Goal: Go to known website: Access a specific website the user already knows

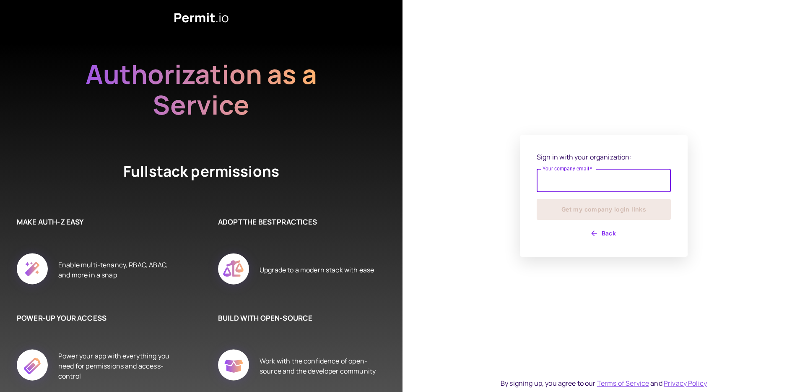
click at [604, 185] on input "Your company email   *" at bounding box center [604, 180] width 134 height 23
type input "**********"
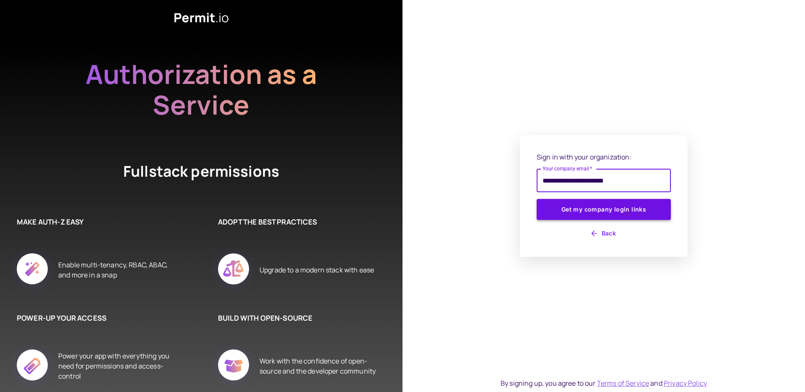
click at [622, 208] on button "Get my company login links" at bounding box center [604, 209] width 134 height 21
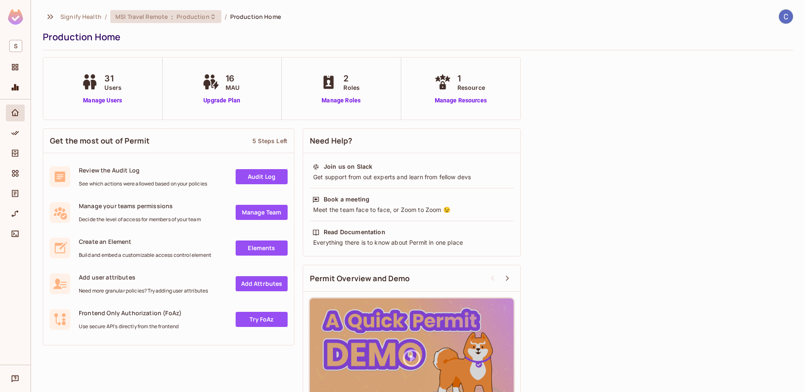
click at [166, 18] on span "MSI Travel Remote" at bounding box center [141, 17] width 52 height 8
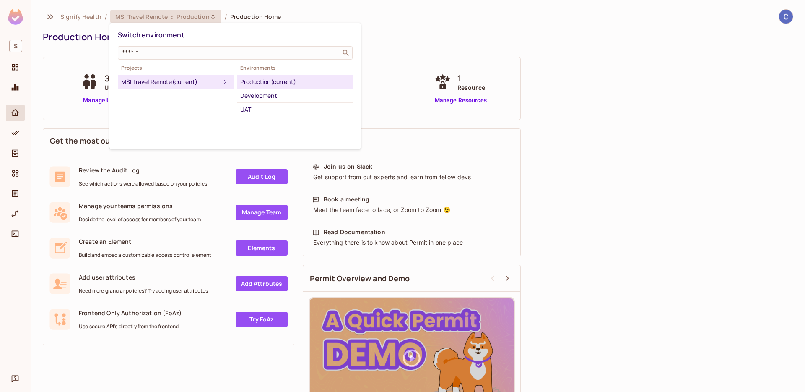
click at [220, 83] on icon at bounding box center [225, 82] width 10 height 10
click at [123, 16] on div at bounding box center [402, 196] width 805 height 392
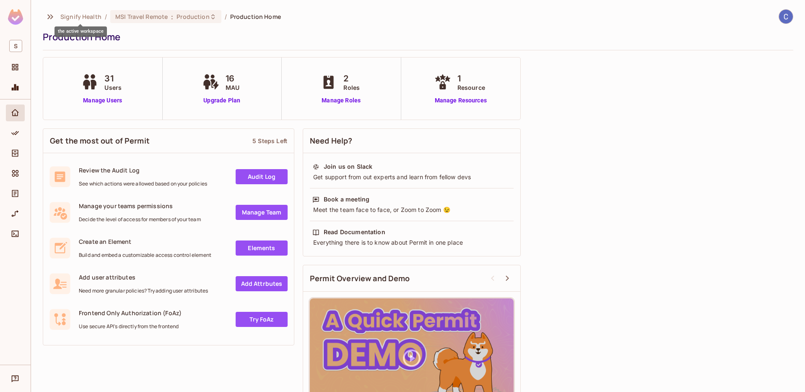
click at [87, 17] on span "Signify Health" at bounding box center [80, 17] width 41 height 8
click at [133, 36] on div "Production Home" at bounding box center [416, 37] width 747 height 13
click at [16, 70] on icon "Projects" at bounding box center [15, 67] width 6 height 6
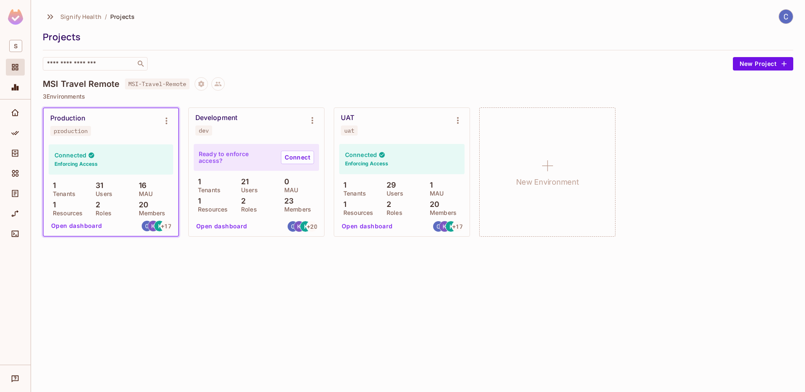
click at [756, 182] on div "Production production Connected Enforcing Access 1 Tenants 31 Users 16 MAU 1 Re…" at bounding box center [418, 171] width 751 height 129
click at [390, 86] on div "MSI Travel Remote MSI-Travel-Remote" at bounding box center [418, 83] width 751 height 13
